Goal: Information Seeking & Learning: Learn about a topic

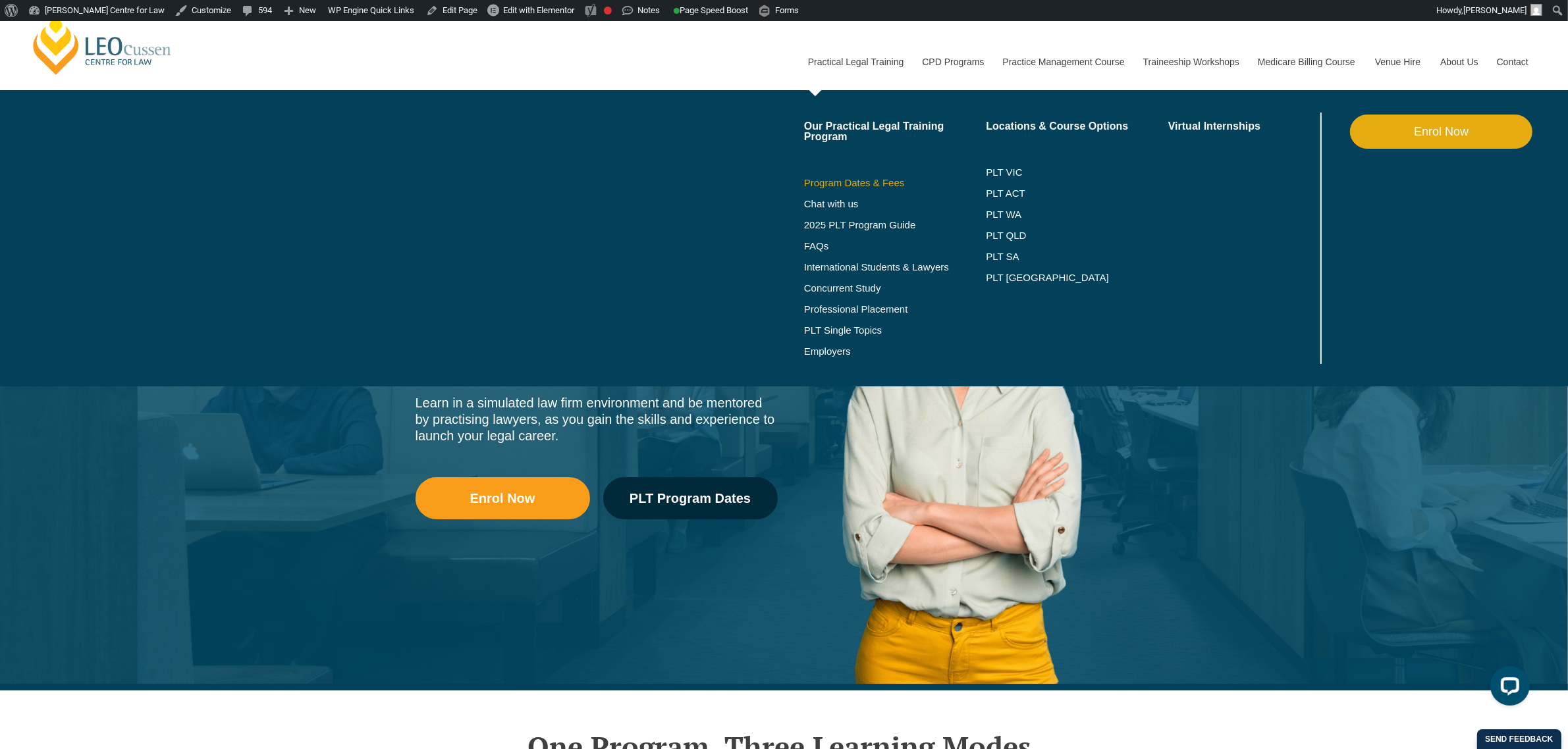
click at [845, 181] on link "Program Dates & Fees" at bounding box center [895, 183] width 182 height 11
